Goal: Navigation & Orientation: Find specific page/section

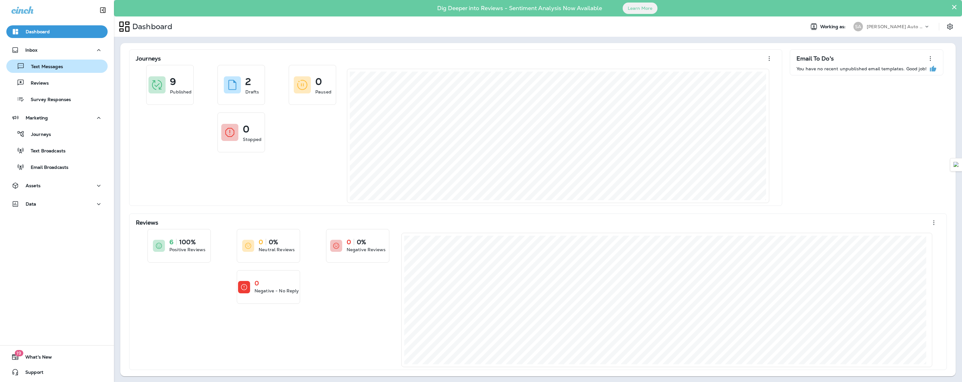
click at [34, 66] on p "Text Messages" at bounding box center [44, 67] width 38 height 6
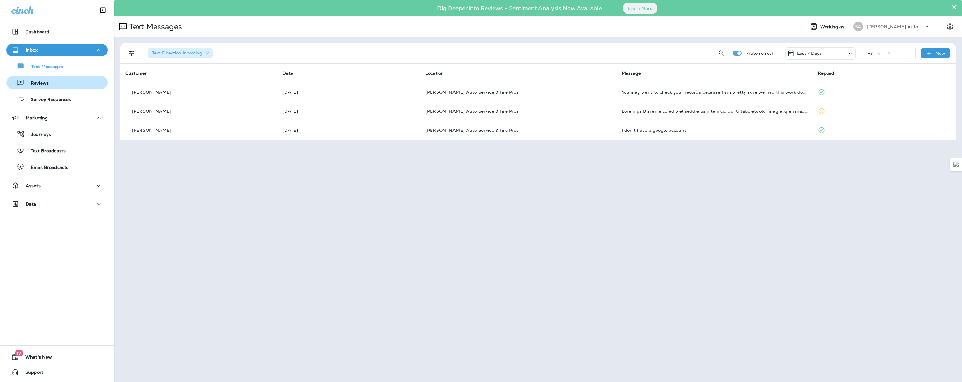
click at [47, 86] on p "Reviews" at bounding box center [36, 83] width 24 height 6
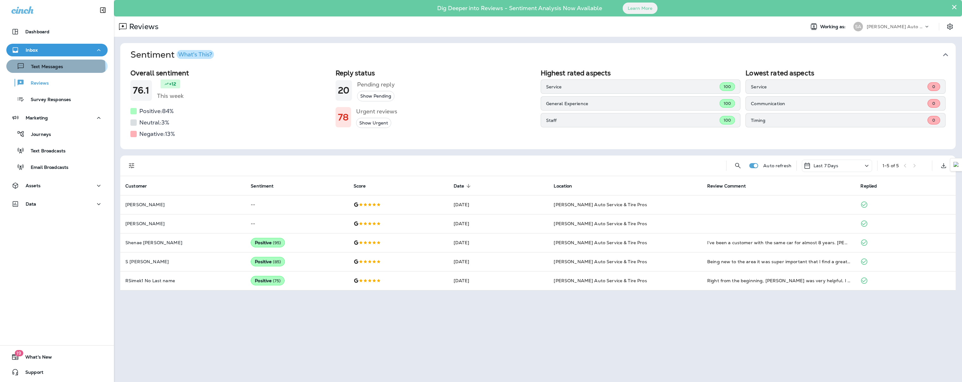
click at [49, 68] on p "Text Messages" at bounding box center [44, 67] width 38 height 6
